Goal: Task Accomplishment & Management: Use online tool/utility

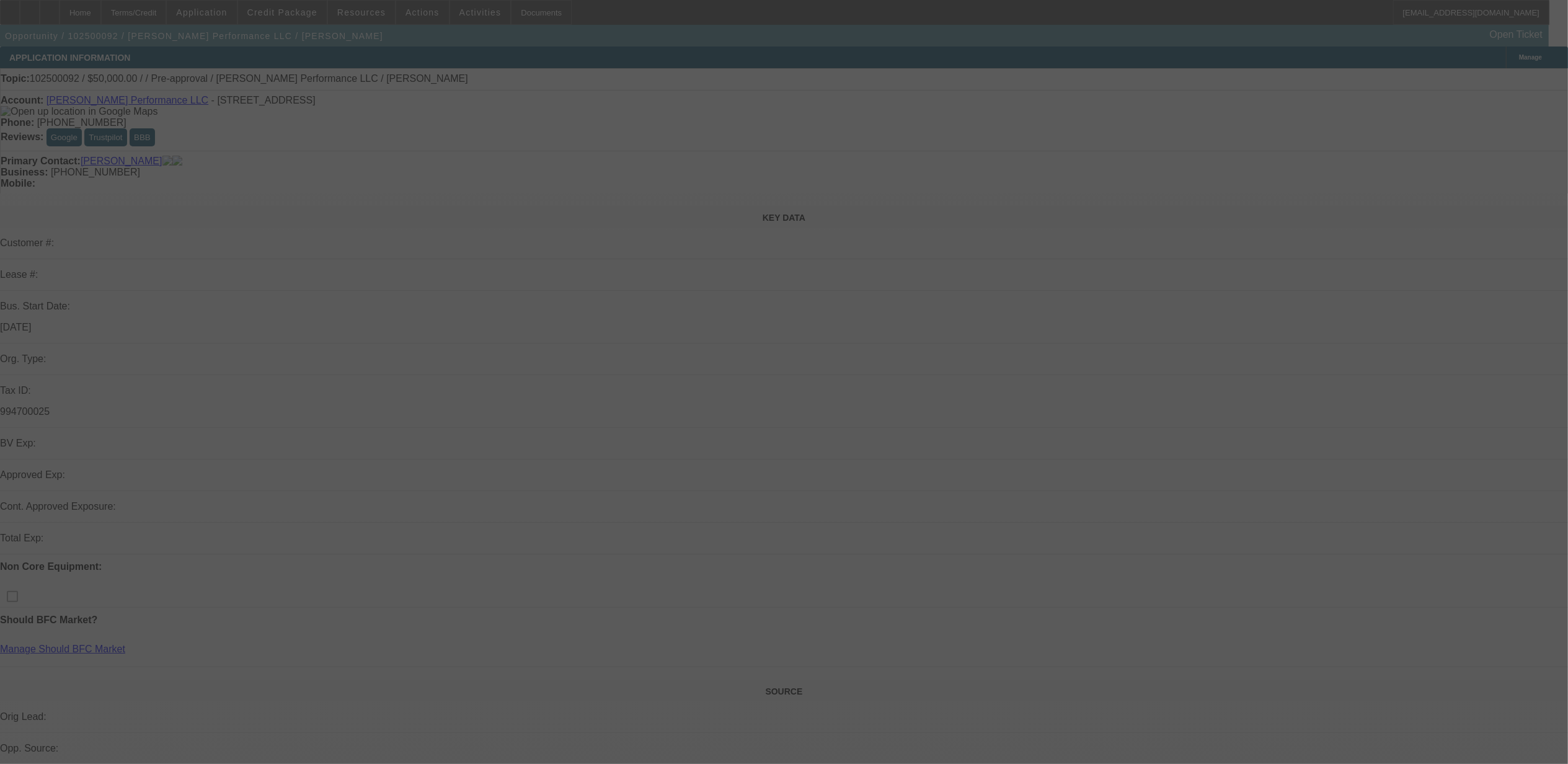
select select "0"
select select "2"
select select "0.1"
select select "4"
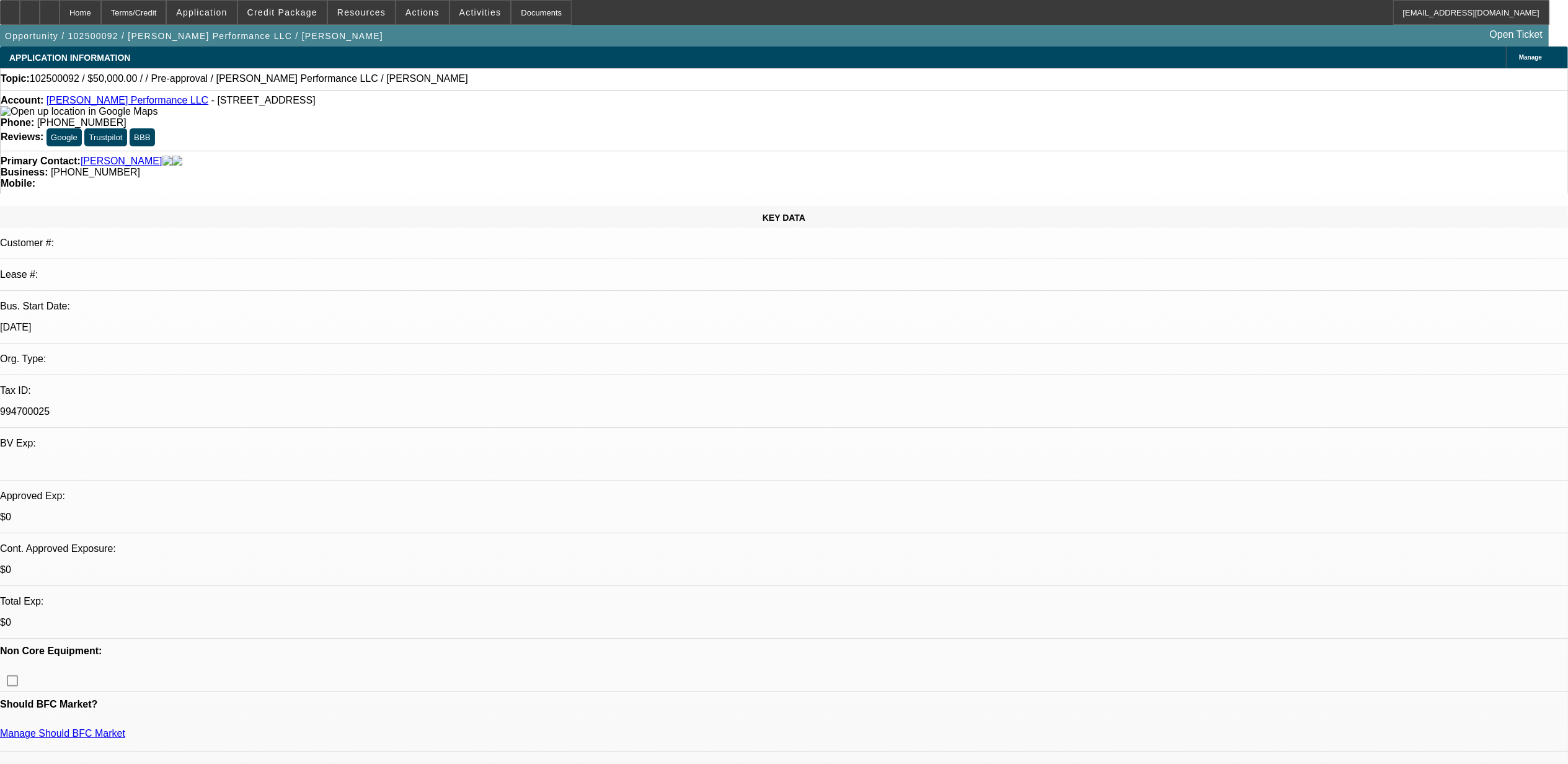
click at [318, 13] on span "Credit Package" at bounding box center [283, 13] width 70 height 10
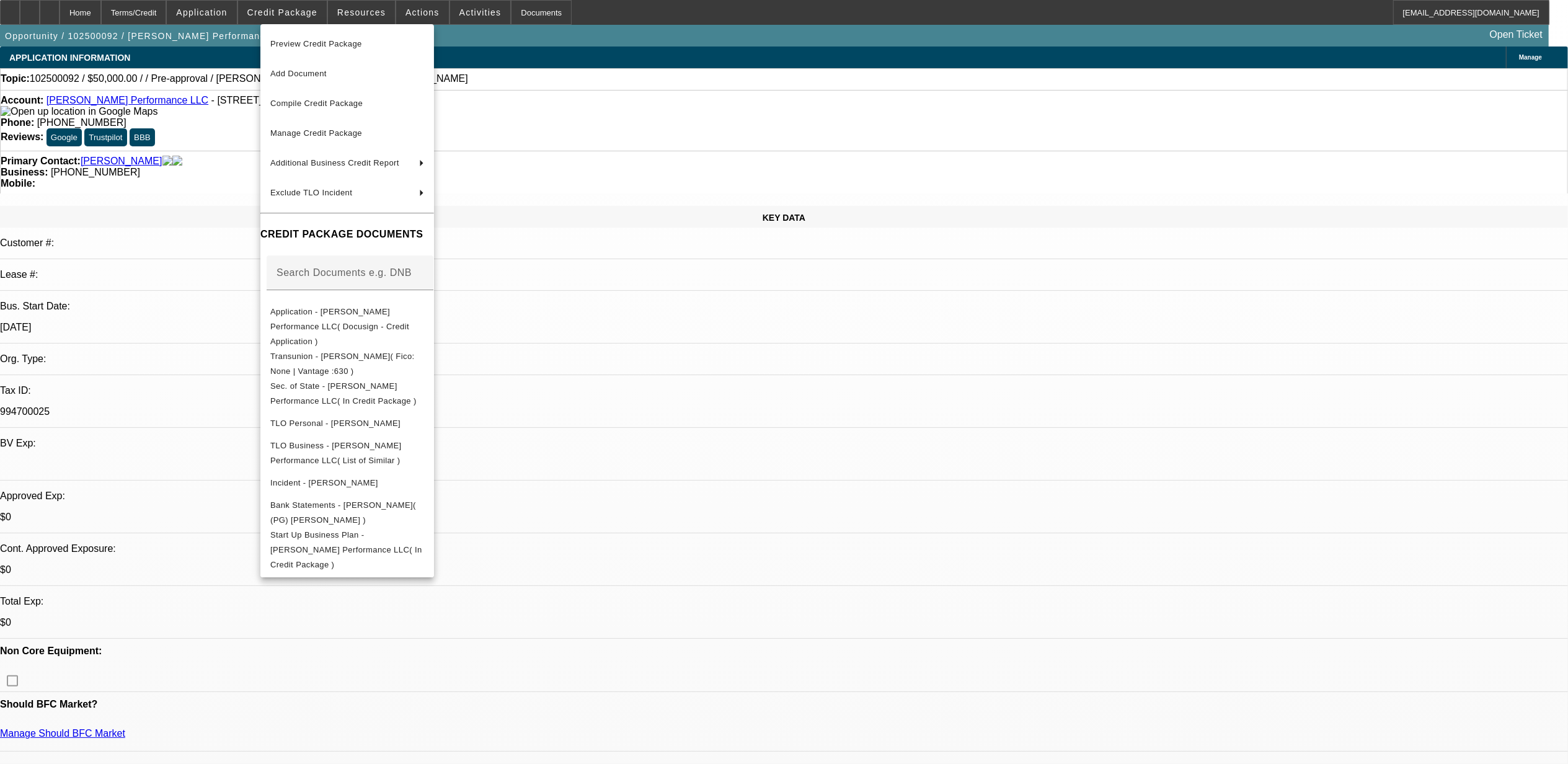
click at [693, 371] on div at bounding box center [784, 382] width 1568 height 764
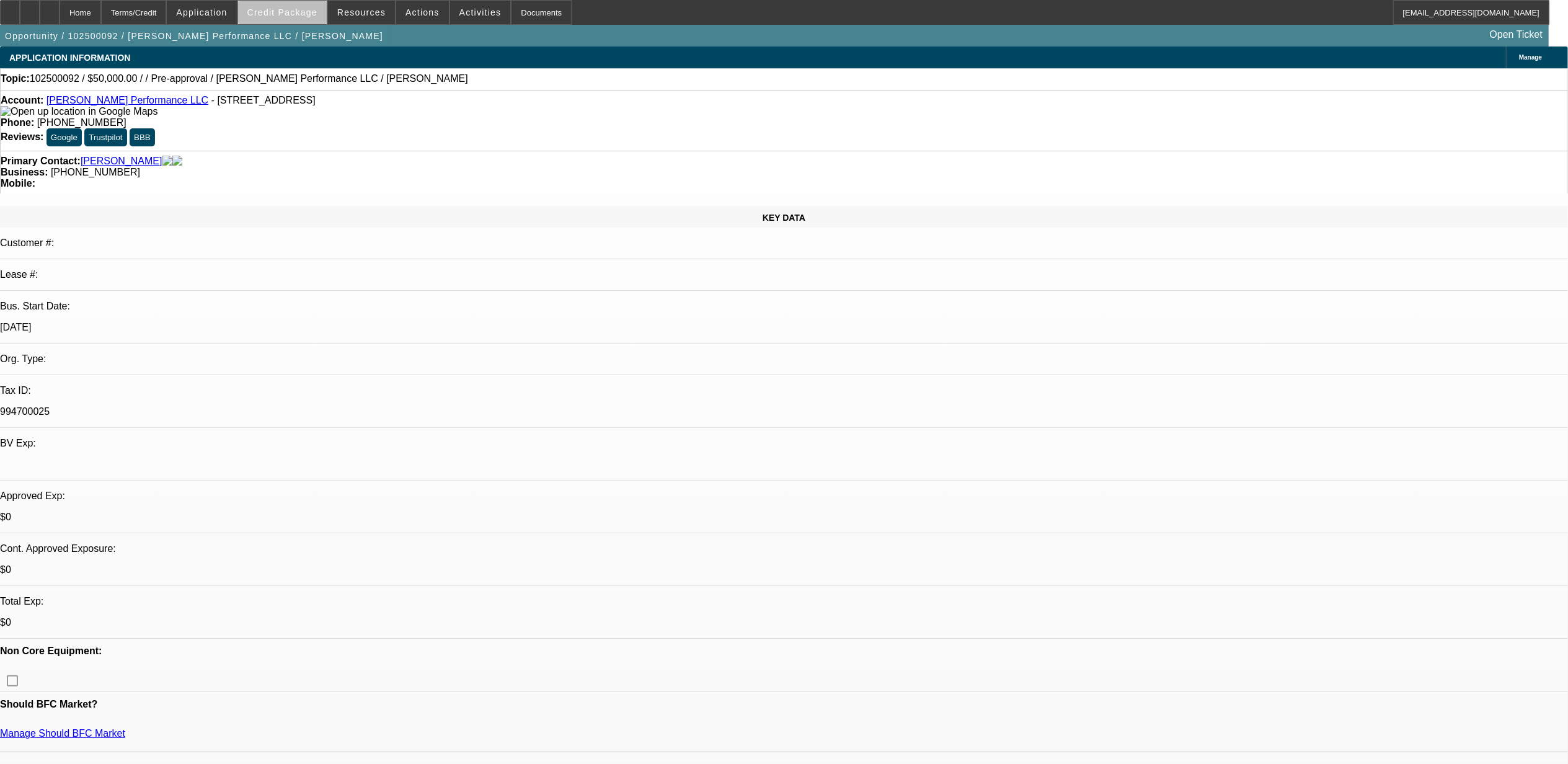
click at [311, 13] on span "Credit Package" at bounding box center [283, 13] width 70 height 10
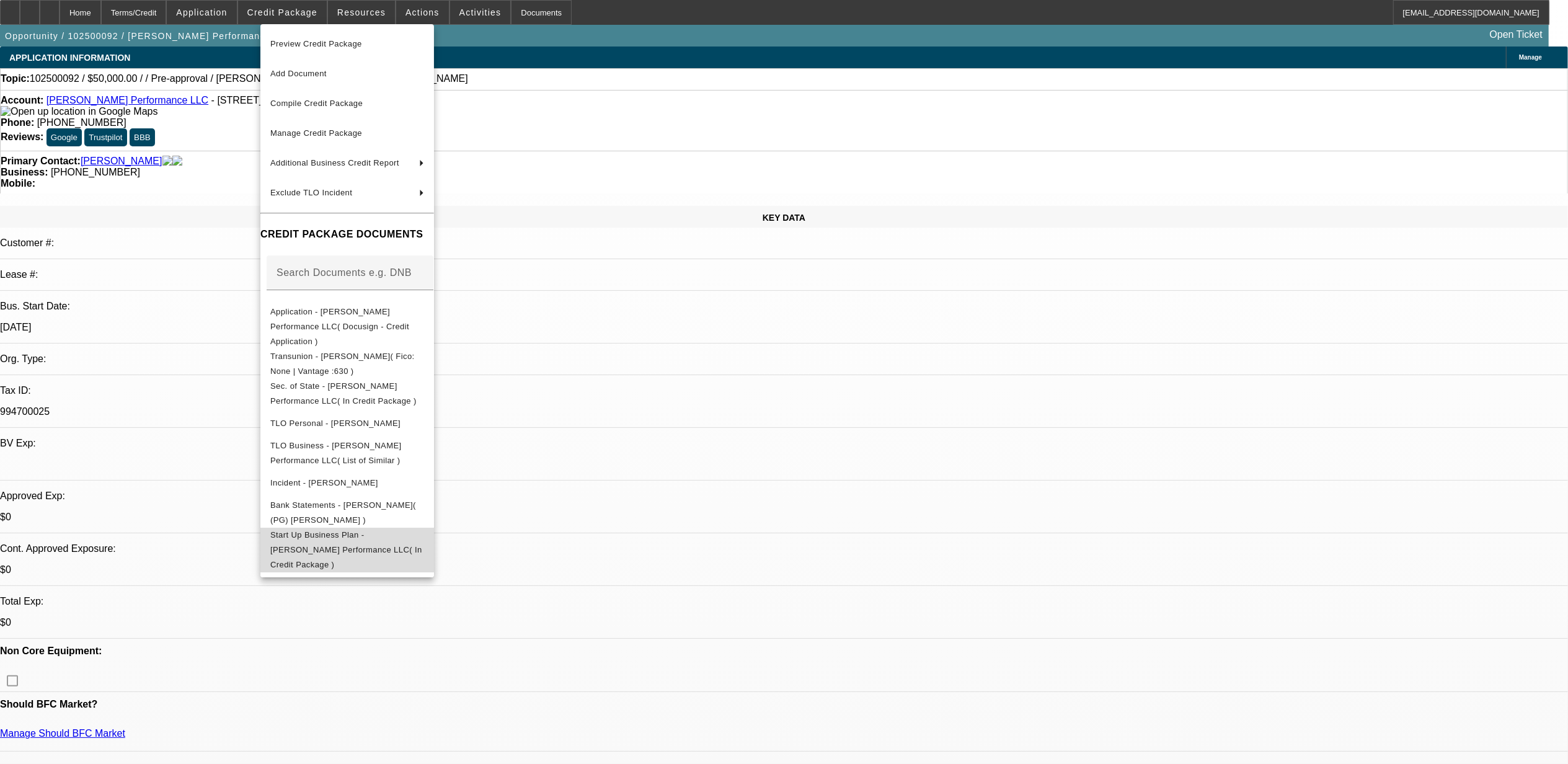
click at [382, 530] on span "Start Up Business Plan - [PERSON_NAME] Performance LLC( In Credit Package )" at bounding box center [346, 549] width 152 height 39
